Goal: Ask a question

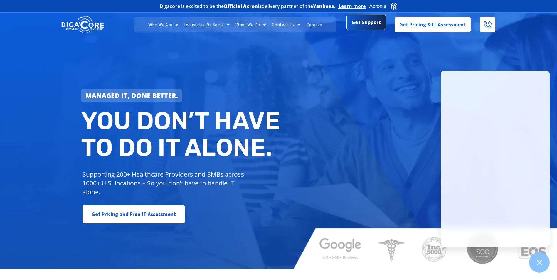
click at [364, 24] on span "Get Support" at bounding box center [365, 22] width 29 height 12
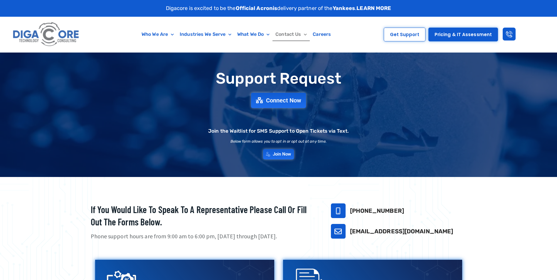
click at [292, 34] on link "Contact Us" at bounding box center [290, 34] width 37 height 13
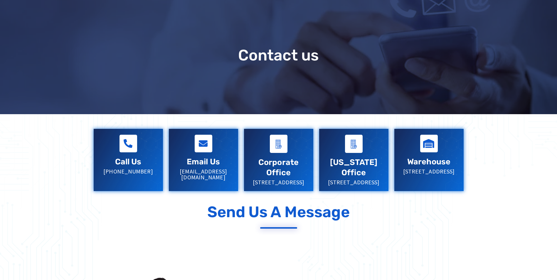
scroll to position [117, 0]
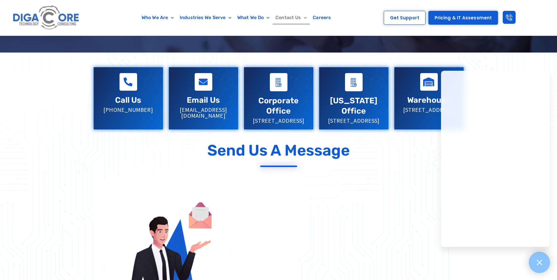
click at [542, 263] on icon at bounding box center [539, 262] width 8 height 8
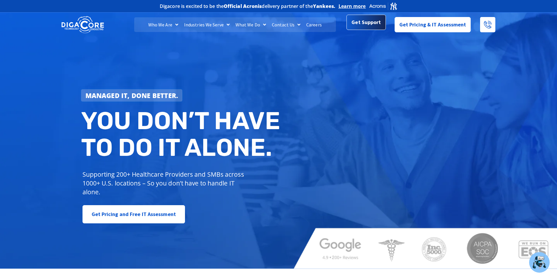
click at [355, 29] on link "Get Support" at bounding box center [365, 22] width 39 height 15
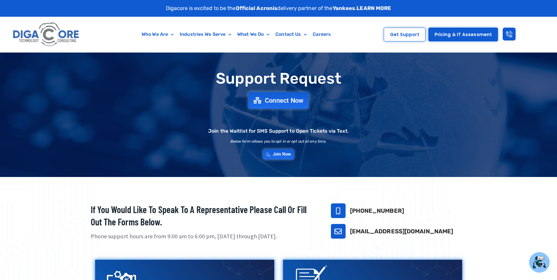
click at [285, 102] on span "Connect Now" at bounding box center [284, 100] width 39 height 6
